Goal: Transaction & Acquisition: Purchase product/service

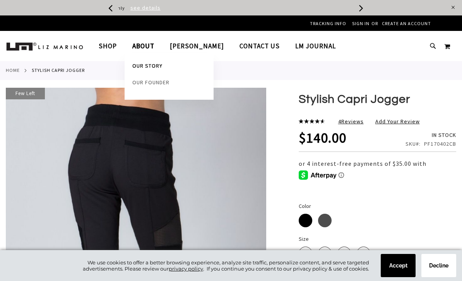
click at [155, 69] on link "Our Story" at bounding box center [169, 67] width 89 height 17
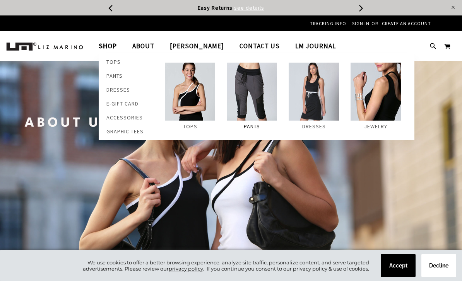
click at [256, 116] on img at bounding box center [252, 92] width 50 height 58
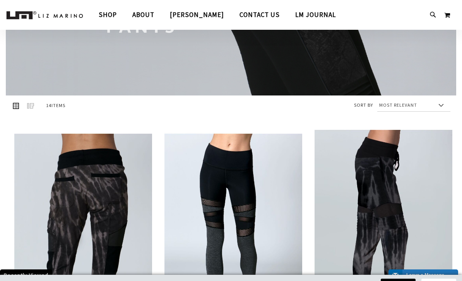
scroll to position [106, 0]
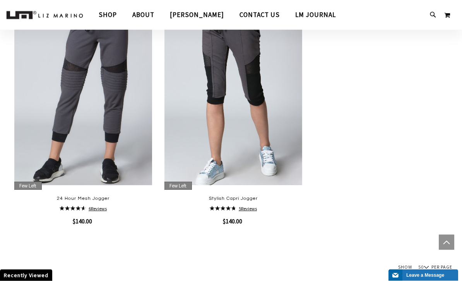
scroll to position [1364, 0]
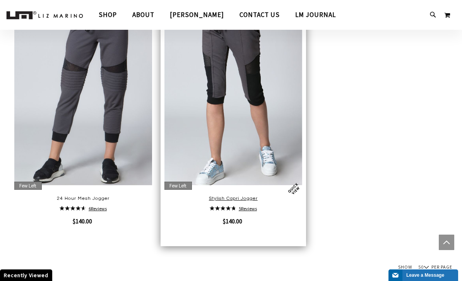
click at [243, 201] on link "Stylish Capri Jogger" at bounding box center [233, 198] width 49 height 5
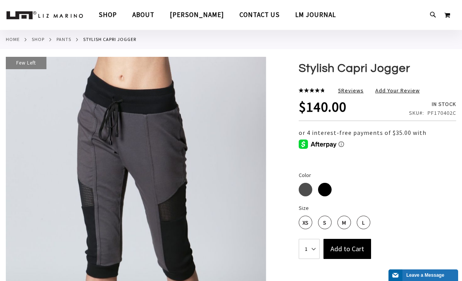
scroll to position [40, 0]
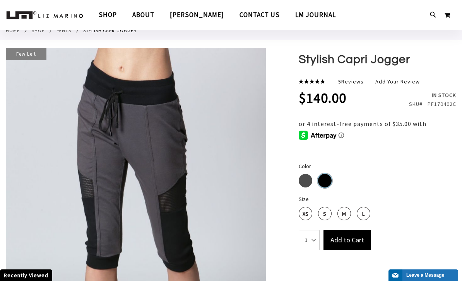
click at [328, 181] on div "Black" at bounding box center [325, 181] width 14 height 14
type input "8"
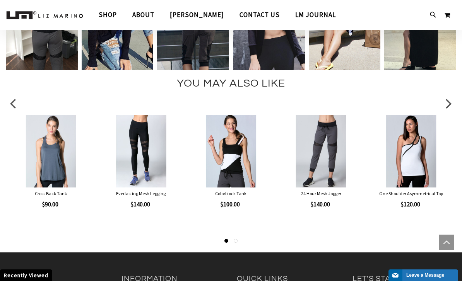
scroll to position [2160, 0]
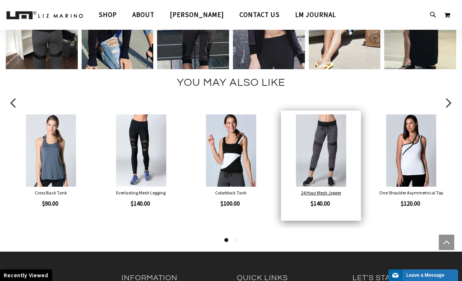
click at [317, 194] on link "24 Hour Mesh Jogger" at bounding box center [321, 193] width 40 height 6
click at [331, 190] on link "24 Hour Mesh Jogger" at bounding box center [321, 193] width 40 height 6
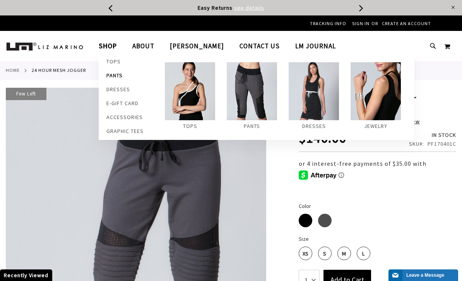
click at [111, 76] on span "Pants" at bounding box center [114, 76] width 16 height 9
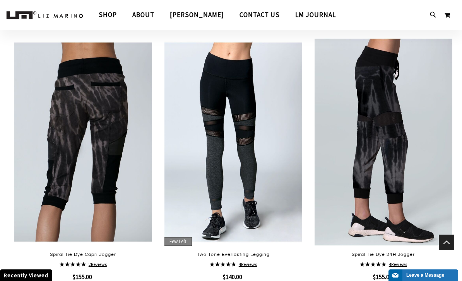
scroll to position [197, 0]
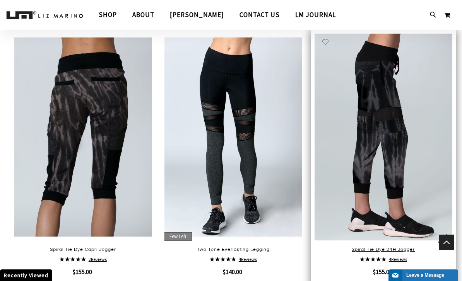
click at [380, 251] on link "Spiral Tie Dye 24H Jogger" at bounding box center [382, 249] width 63 height 5
